Goal: Book appointment/travel/reservation

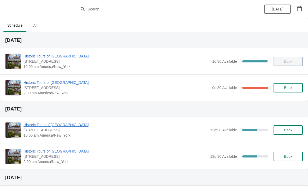
click at [31, 84] on span "Historic Tours of [GEOGRAPHIC_DATA]" at bounding box center [117, 82] width 186 height 5
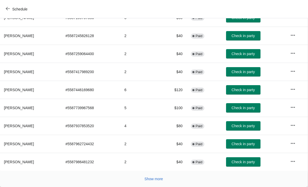
scroll to position [96, 0]
click at [160, 180] on span "Show more" at bounding box center [154, 179] width 19 height 4
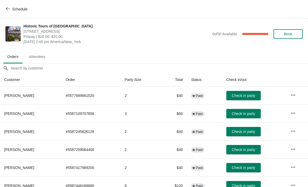
scroll to position [0, 0]
click at [7, 8] on icon "button" at bounding box center [8, 9] width 4 height 4
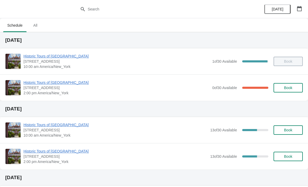
click at [288, 84] on button "Book" at bounding box center [288, 87] width 29 height 9
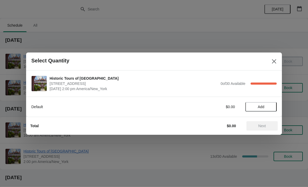
click at [262, 110] on button "Add" at bounding box center [261, 106] width 31 height 9
click at [262, 110] on div "Default $20.00 1" at bounding box center [154, 106] width 246 height 9
click at [270, 105] on icon at bounding box center [270, 106] width 5 height 5
click at [260, 125] on span "Next" at bounding box center [263, 126] width 8 height 4
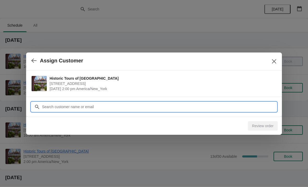
click at [203, 108] on input "Customer" at bounding box center [159, 106] width 235 height 9
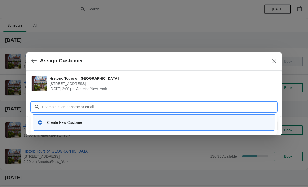
click at [112, 124] on div "Create New Customer" at bounding box center [159, 122] width 224 height 5
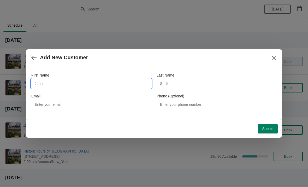
click at [98, 84] on input "First Name" at bounding box center [91, 83] width 120 height 9
type input "[PERSON_NAME]"
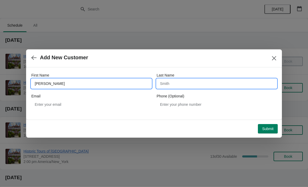
click at [187, 83] on input "Last Name" at bounding box center [217, 83] width 120 height 9
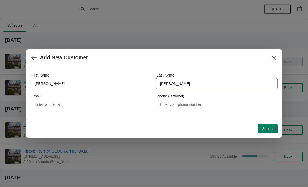
type input "[PERSON_NAME]"
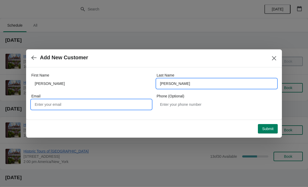
click at [122, 103] on input "Email" at bounding box center [91, 104] width 120 height 9
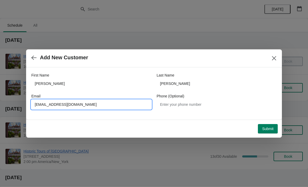
type input "[EMAIL_ADDRESS][DOMAIN_NAME]"
